Goal: Task Accomplishment & Management: Complete application form

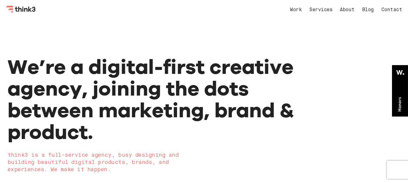
scroll to position [1284, 0]
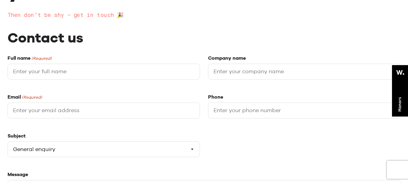
select select "General enquiry"
click at [43, 74] on input "Full name (Required)" at bounding box center [104, 72] width 193 height 16
click at [46, 74] on input "Full name (Required)" at bounding box center [104, 72] width 193 height 16
type input "[PERSON_NAME]"
click at [237, 72] on input "Company name" at bounding box center [304, 72] width 193 height 16
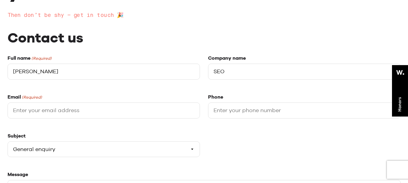
type input "SEO"
click at [27, 109] on input "Email (Required)" at bounding box center [104, 111] width 193 height 16
click at [38, 67] on input "[PERSON_NAME]" at bounding box center [104, 72] width 193 height 16
type input "[PERSON_NAME]"
click at [33, 112] on input "Email (Required)" at bounding box center [104, 111] width 193 height 16
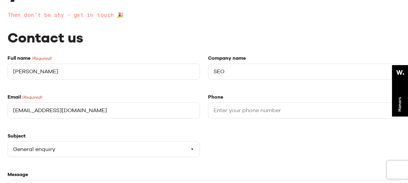
type input "info.emilynova@gmail.com"
click at [220, 108] on input "Phone" at bounding box center [304, 111] width 193 height 16
type input "923117554370"
click at [30, 153] on select "Please select a subject General enquiry Start a project Support" at bounding box center [104, 150] width 193 height 16
click at [8, 142] on select "Please select a subject General enquiry Start a project Support" at bounding box center [104, 150] width 193 height 16
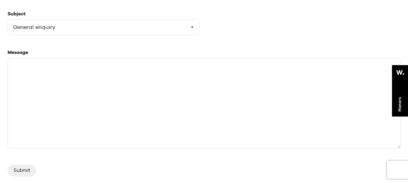
scroll to position [244, 0]
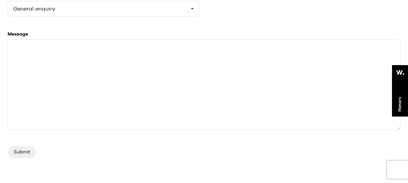
click at [41, 92] on textarea "Message" at bounding box center [204, 85] width 393 height 91
paste textarea "Hey there! Nice to connect with you. Are you ready to collaborate on high-quali…"
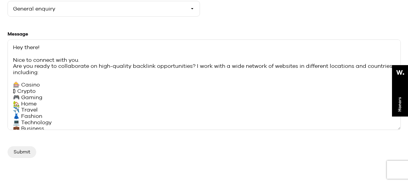
scroll to position [58, 0]
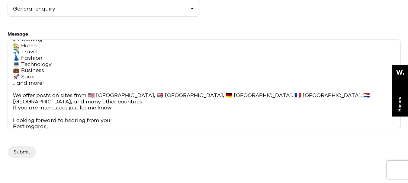
type textarea "Hey there! Nice to connect with you. Are you ready to collaborate on high-quali…"
click at [22, 155] on input "Submit" at bounding box center [22, 151] width 29 height 11
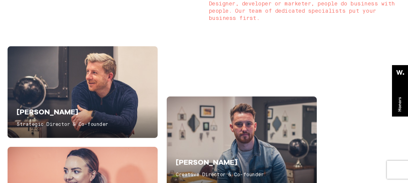
scroll to position [1156, 0]
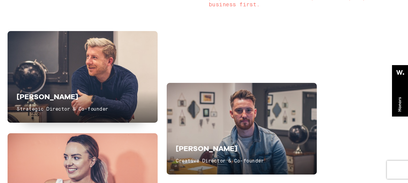
drag, startPoint x: 45, startPoint y: 95, endPoint x: 32, endPoint y: 97, distance: 13.8
click at [32, 97] on span "Lee Marples" at bounding box center [48, 96] width 62 height 9
click at [37, 115] on div "Lee Marples Strategic Director & Co-founder" at bounding box center [83, 77] width 150 height 92
drag, startPoint x: 14, startPoint y: 95, endPoint x: 59, endPoint y: 100, distance: 45.3
click at [59, 101] on div "Lee Marples Strategic Director & Co-founder" at bounding box center [83, 77] width 150 height 92
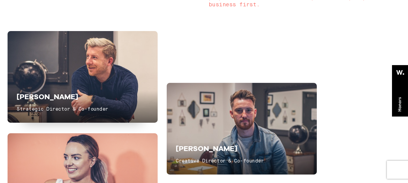
click at [50, 94] on span "Lee Marples" at bounding box center [48, 96] width 62 height 9
drag, startPoint x: 18, startPoint y: 98, endPoint x: 64, endPoint y: 101, distance: 46.3
click at [64, 101] on h5 "Lee Marples" at bounding box center [70, 96] width 106 height 11
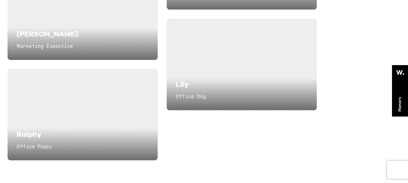
scroll to position [1443, 0]
